Goal: Find specific page/section: Find specific page/section

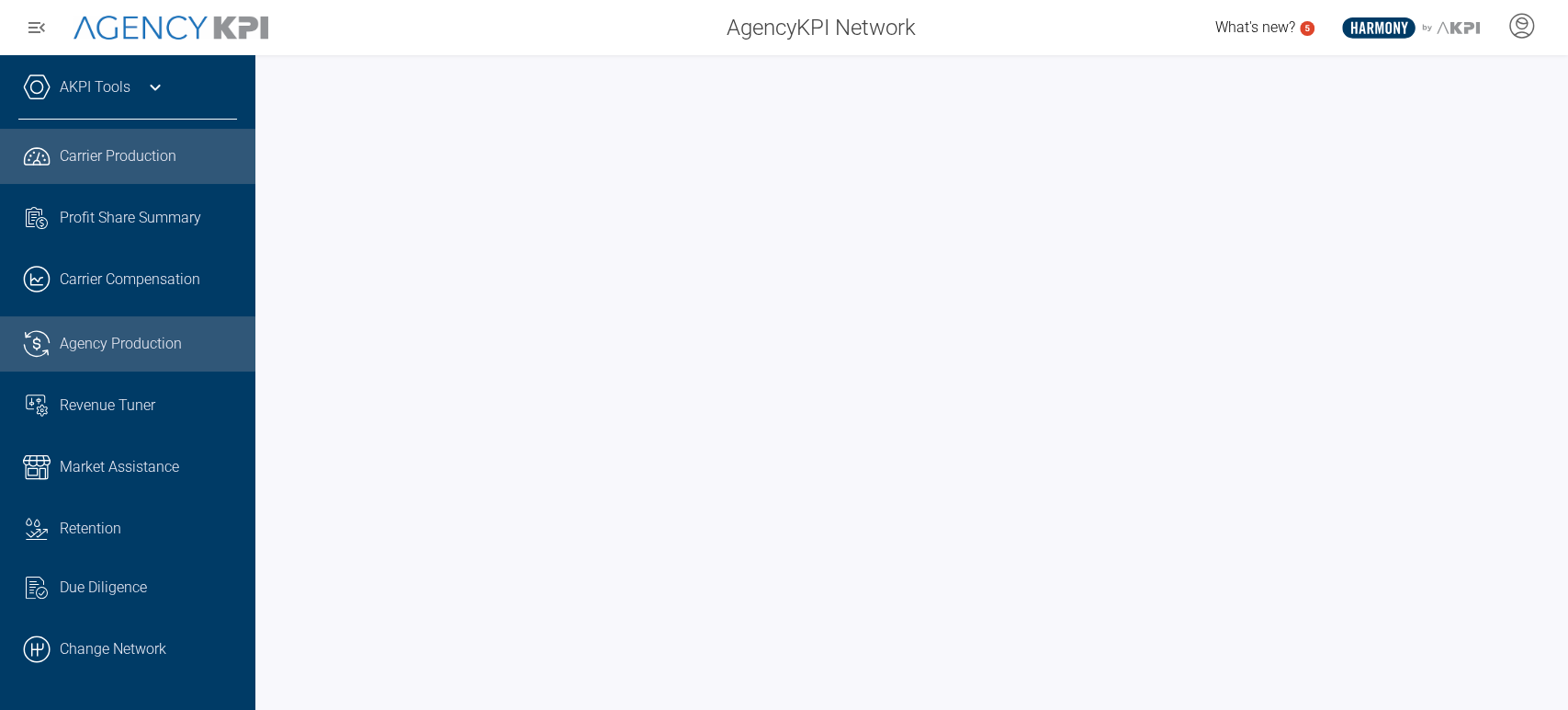
click at [154, 336] on span "Agency Production" at bounding box center [120, 344] width 122 height 22
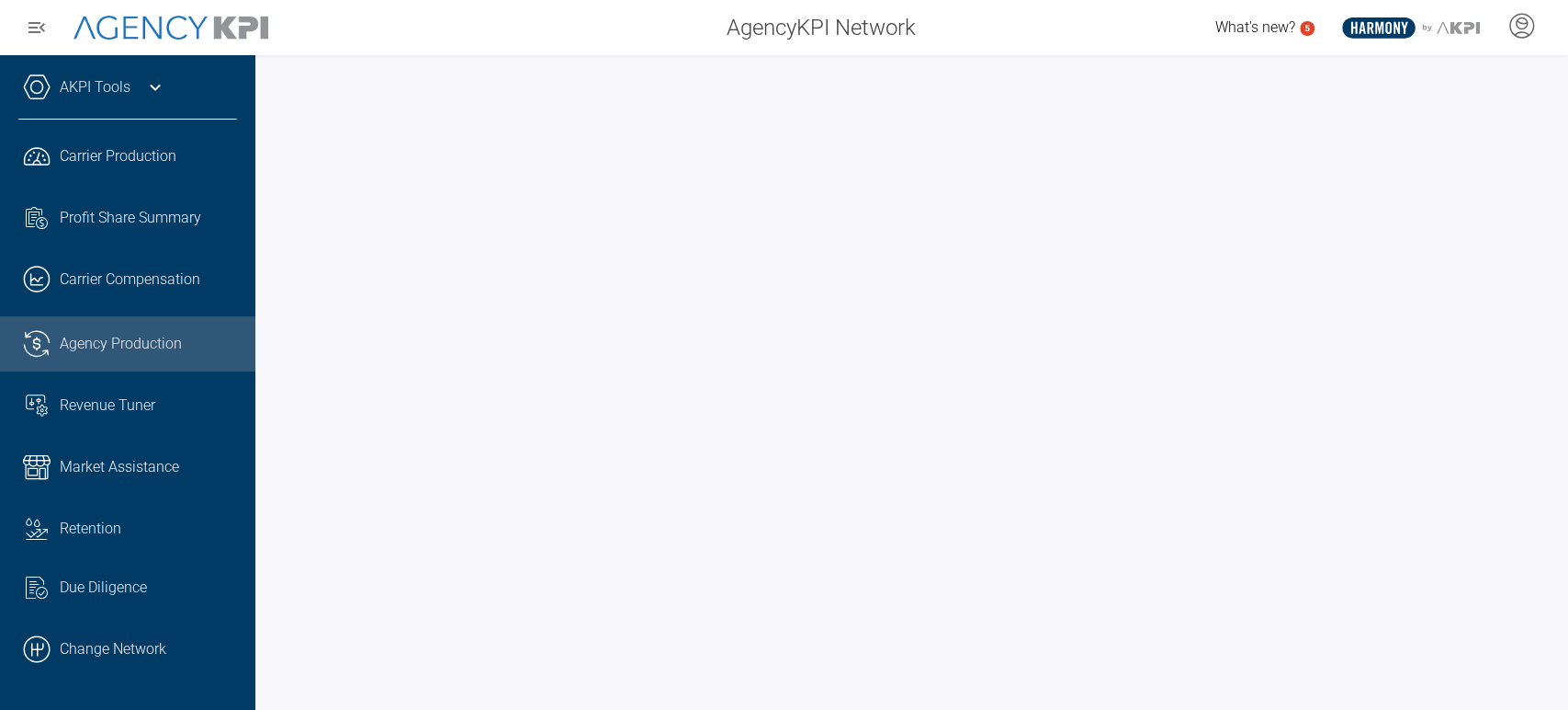
click at [1037, 42] on div "What's new? 5 .st0{fill:#003B66;} .st1{fill:#FFFFFF;} .st2{fill:#949698;} Layer…" at bounding box center [1248, 28] width 638 height 37
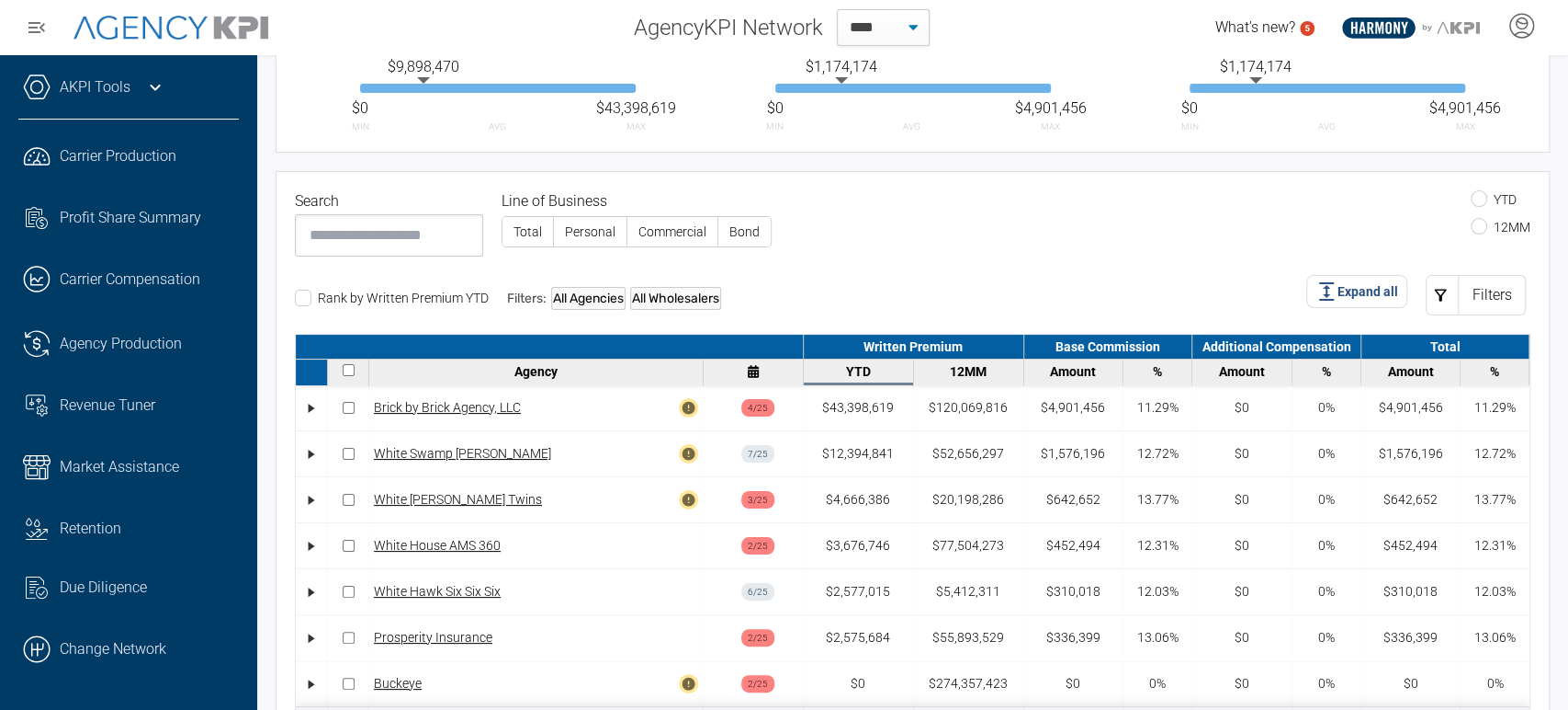
scroll to position [373, 0]
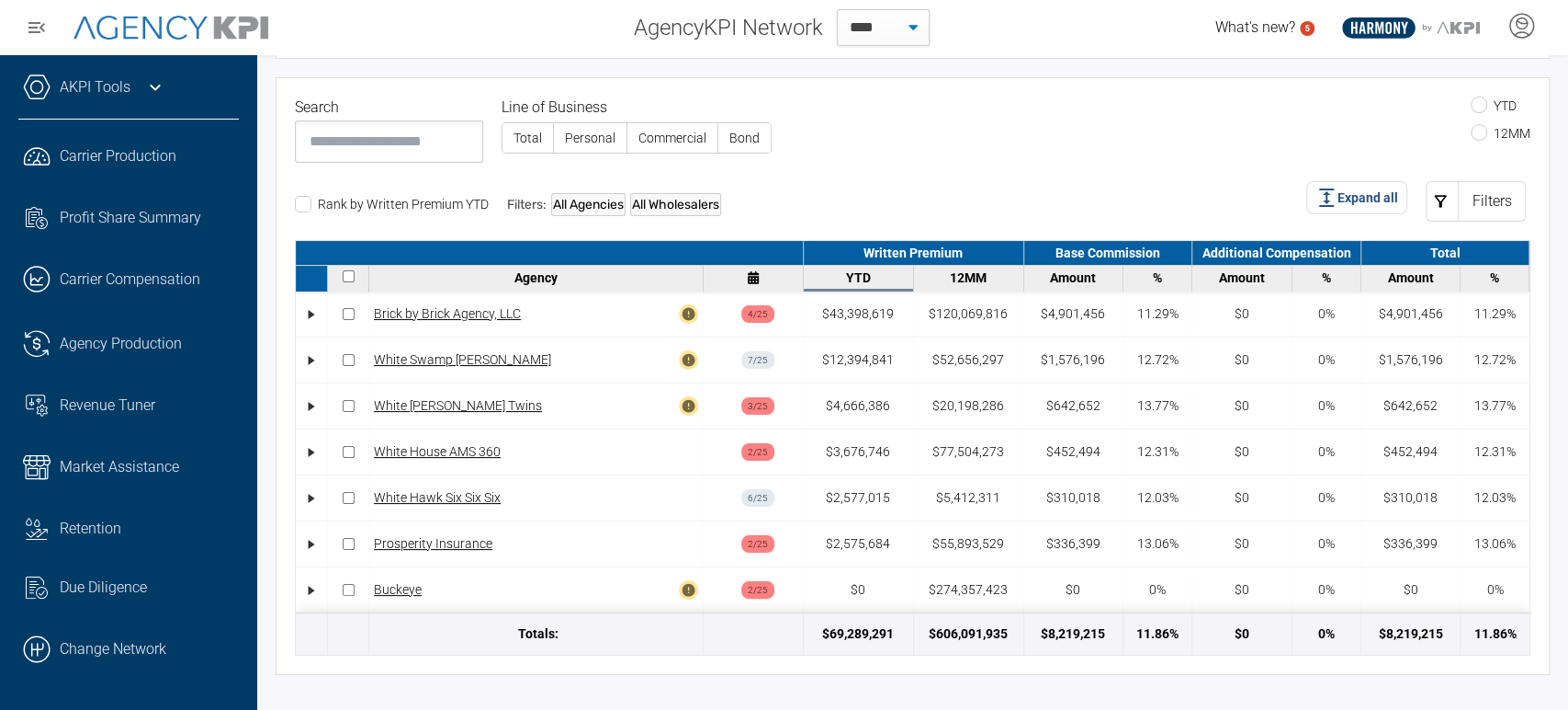
click at [406, 145] on input at bounding box center [389, 141] width 189 height 43
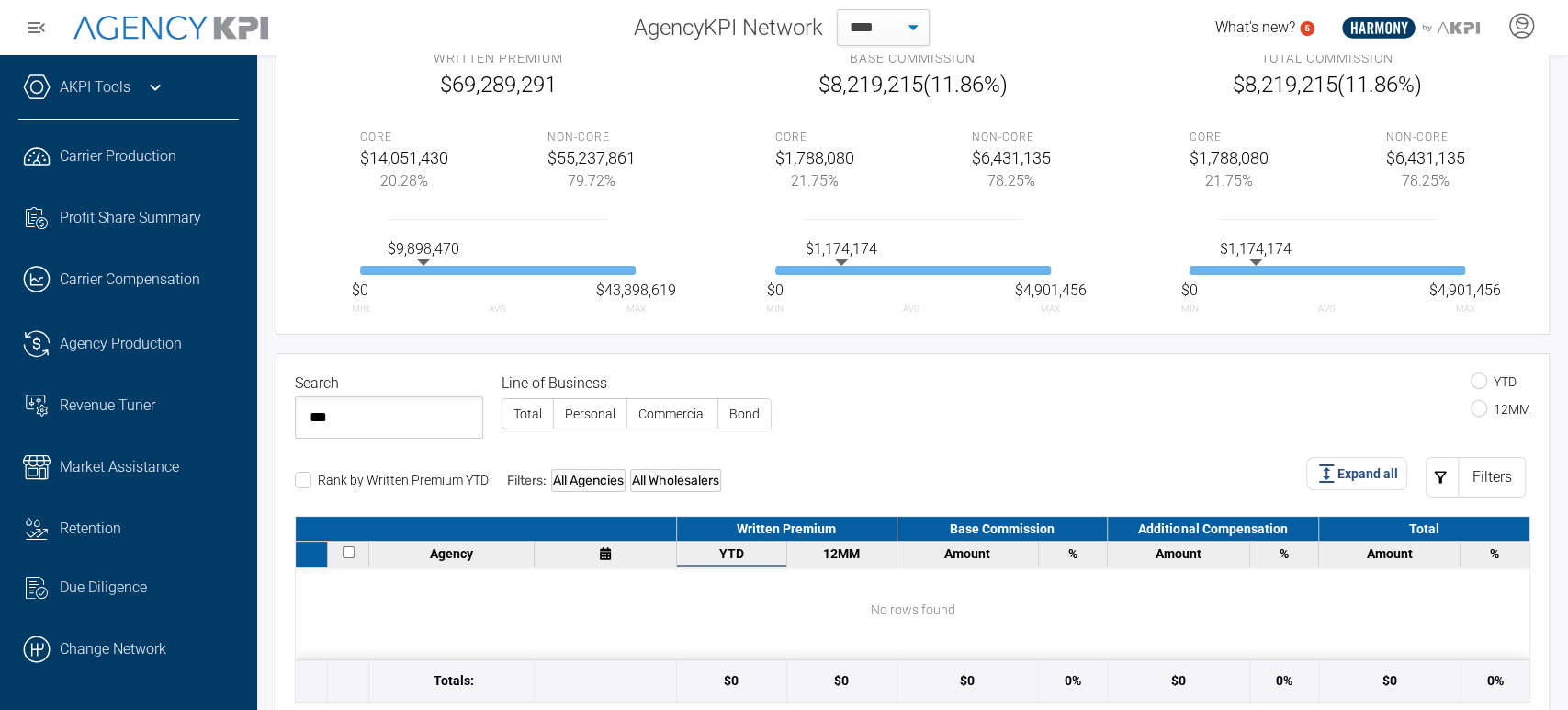
scroll to position [144, 0]
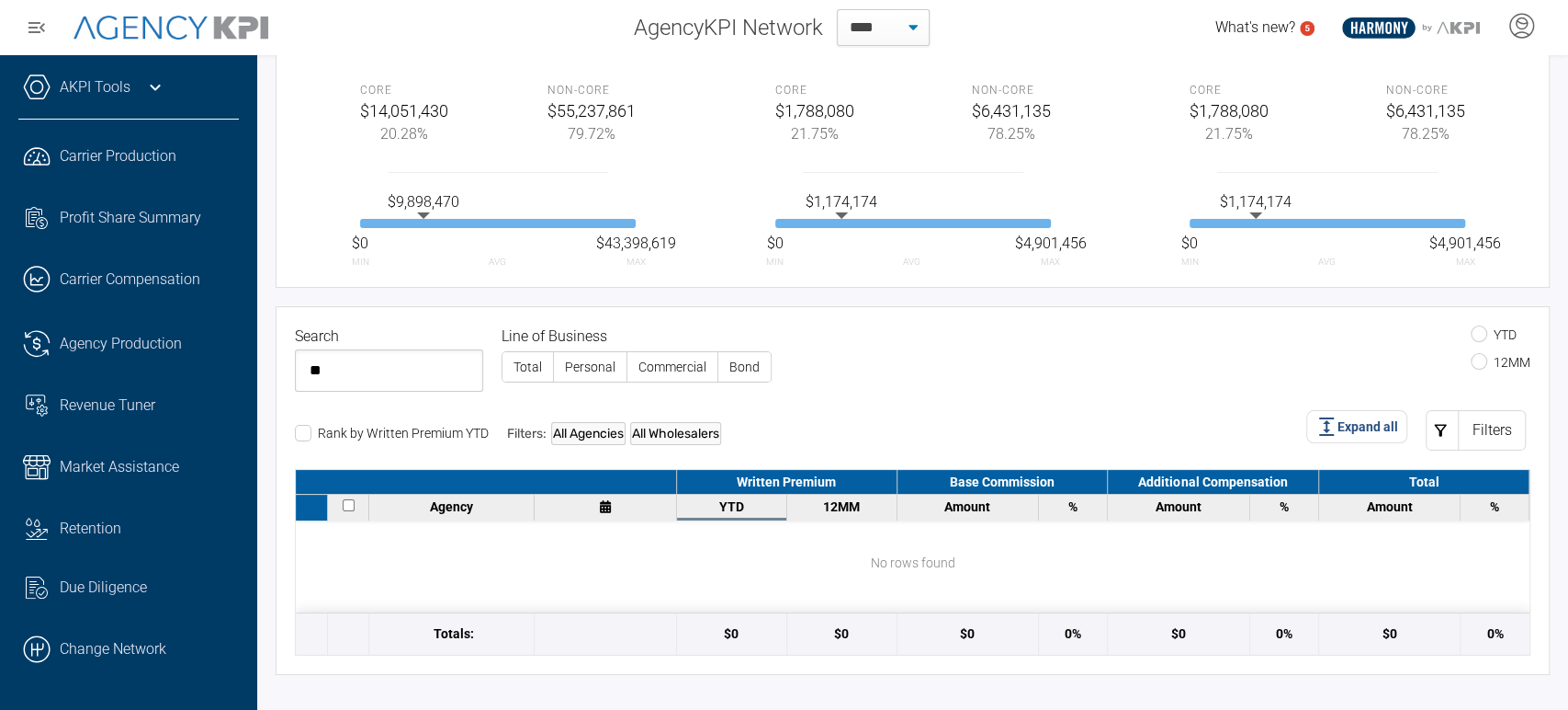
type input "*"
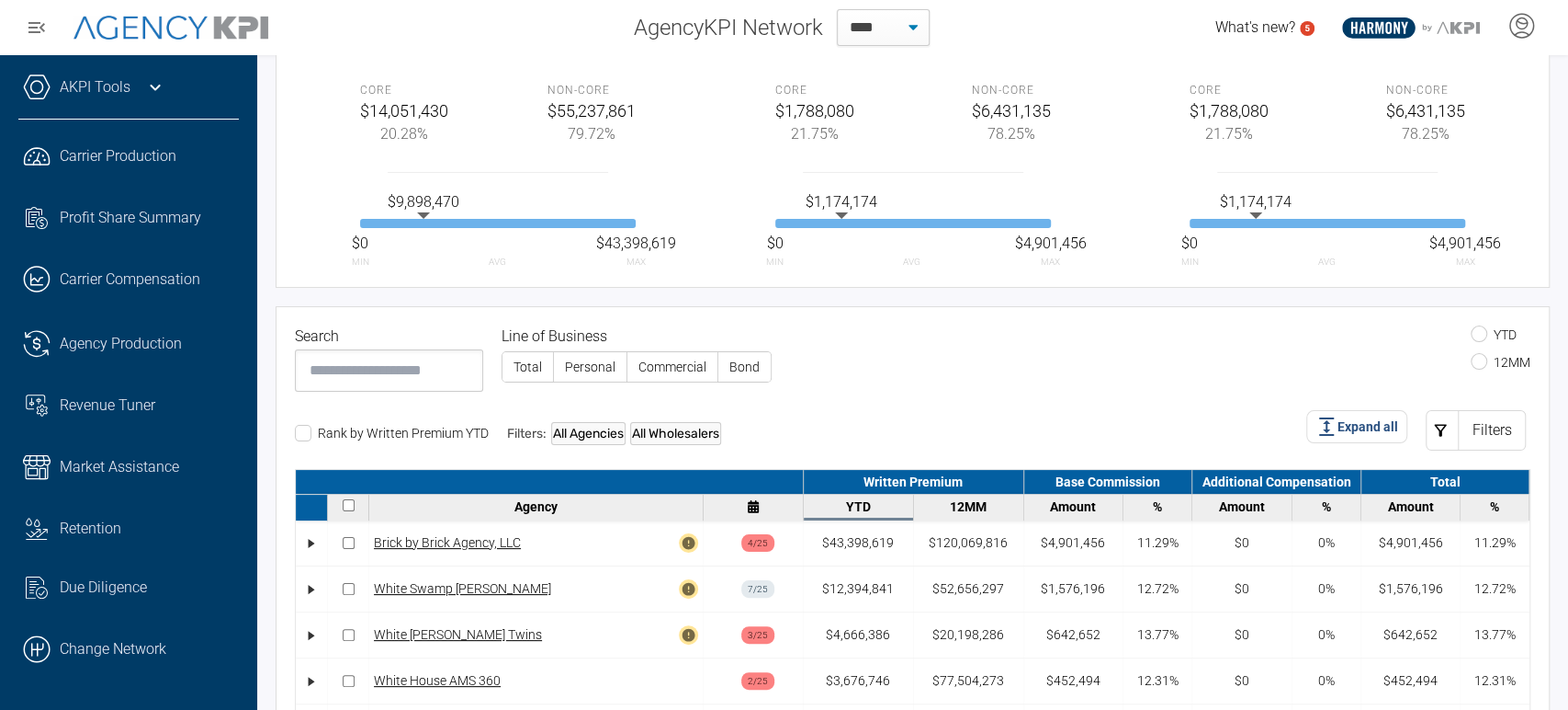
scroll to position [373, 0]
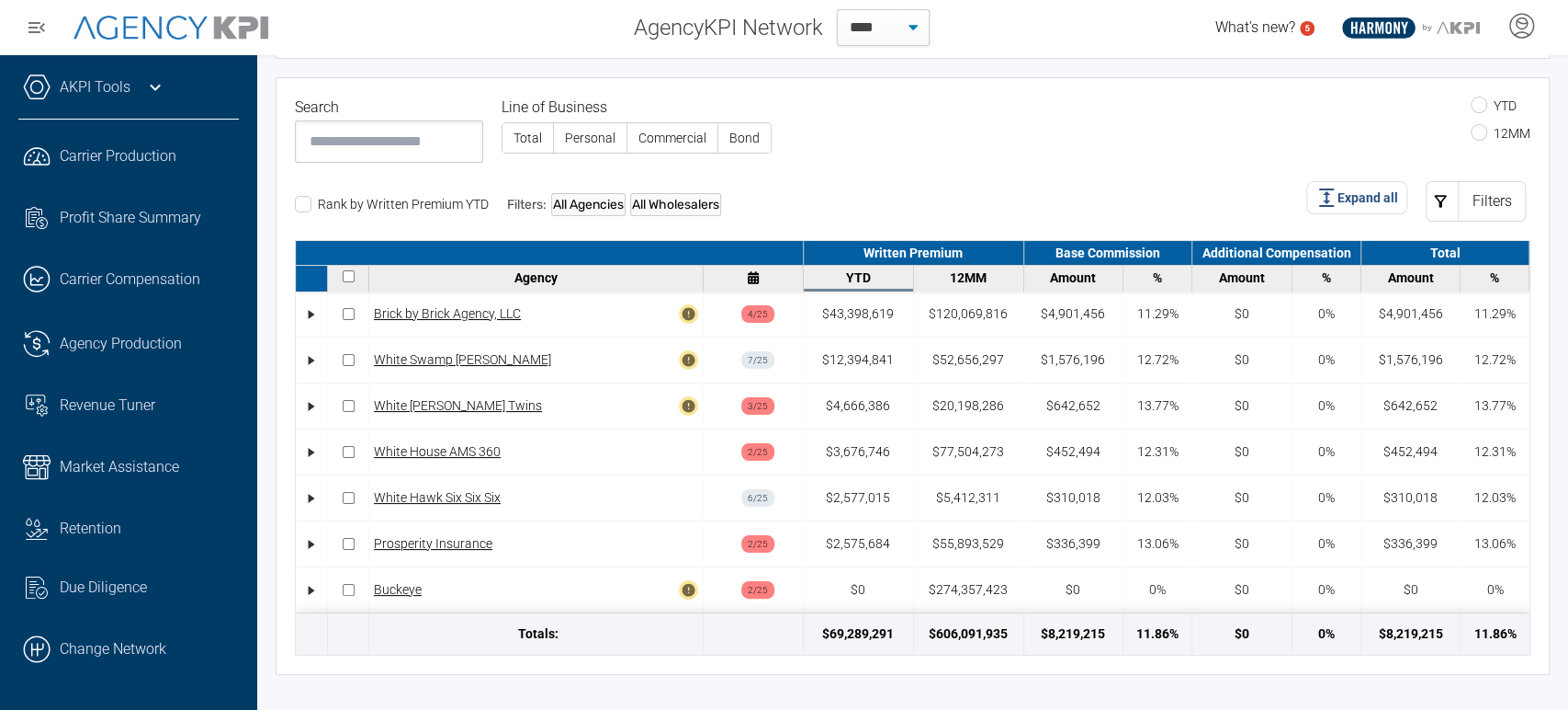
click at [551, 261] on div at bounding box center [549, 252] width 507 height 24
click at [546, 274] on div "Agency" at bounding box center [536, 277] width 324 height 14
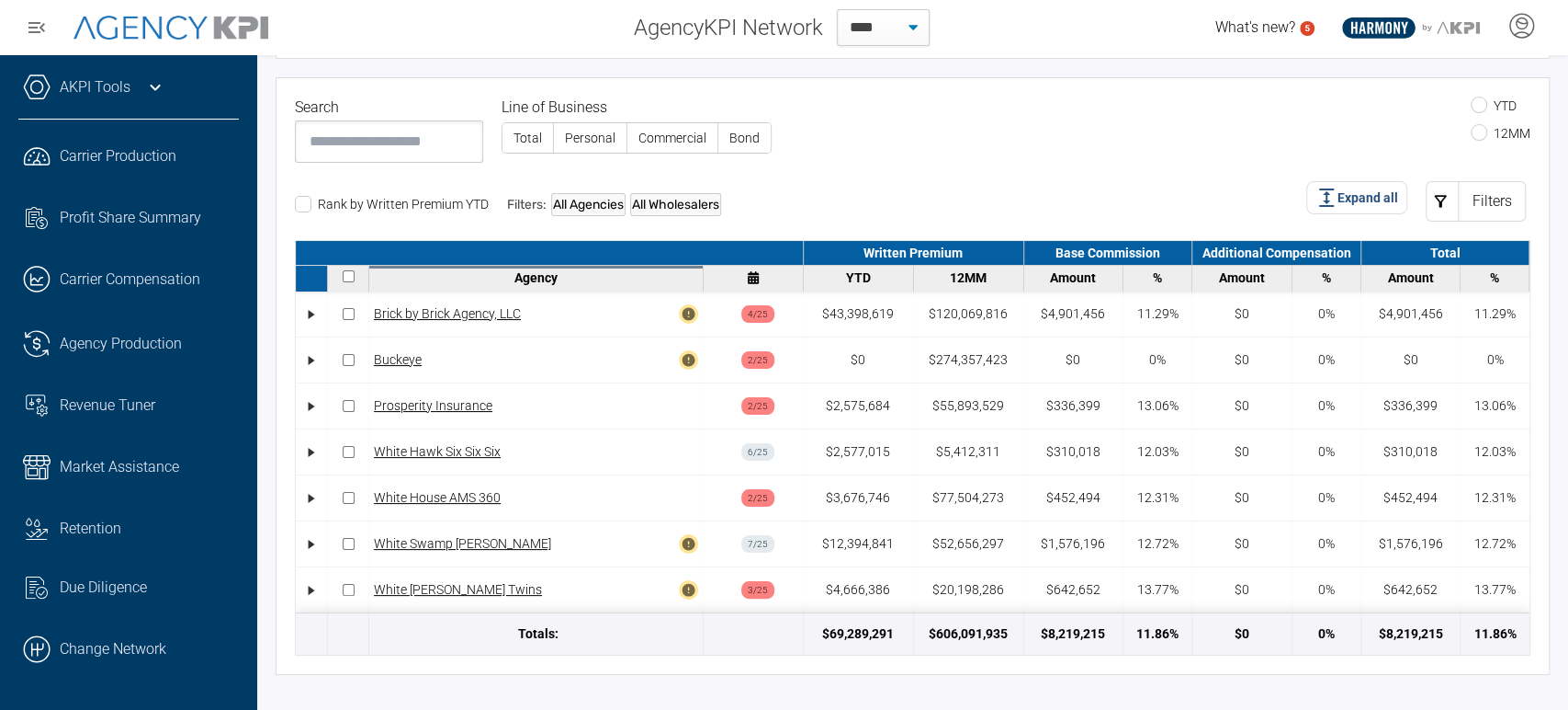
click at [1229, 119] on div "YTD 12MM" at bounding box center [1160, 124] width 740 height 55
